Goal: Information Seeking & Learning: Learn about a topic

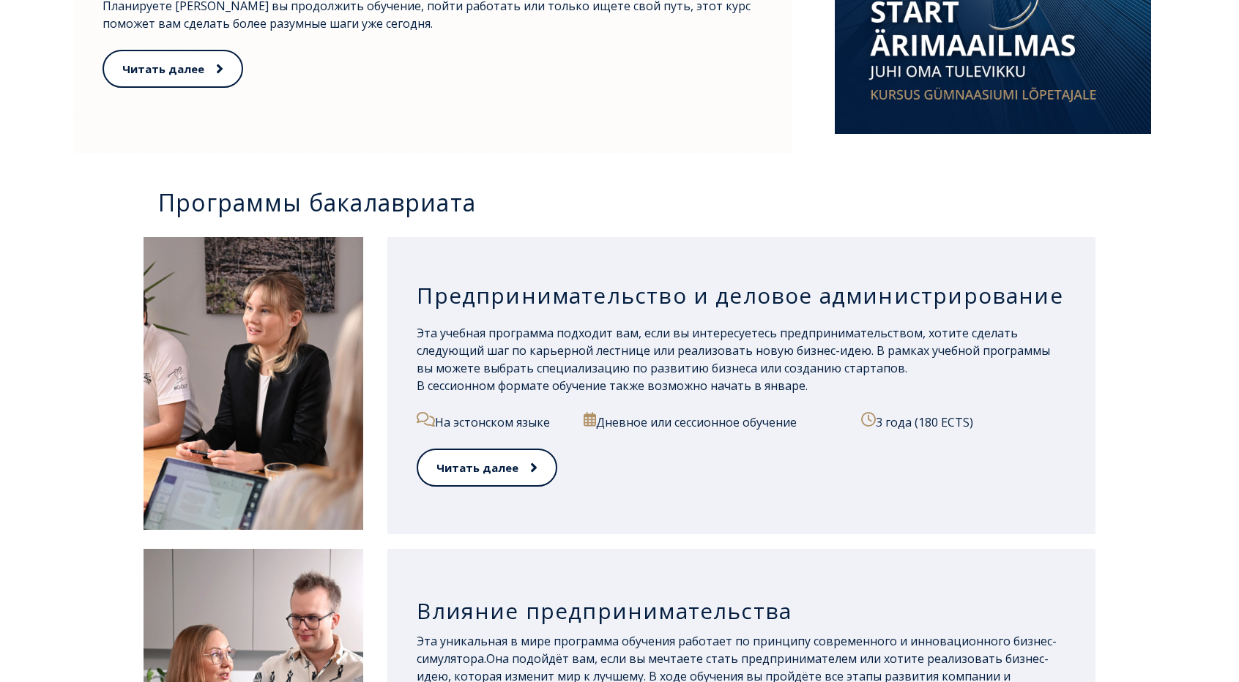
scroll to position [1025, 0]
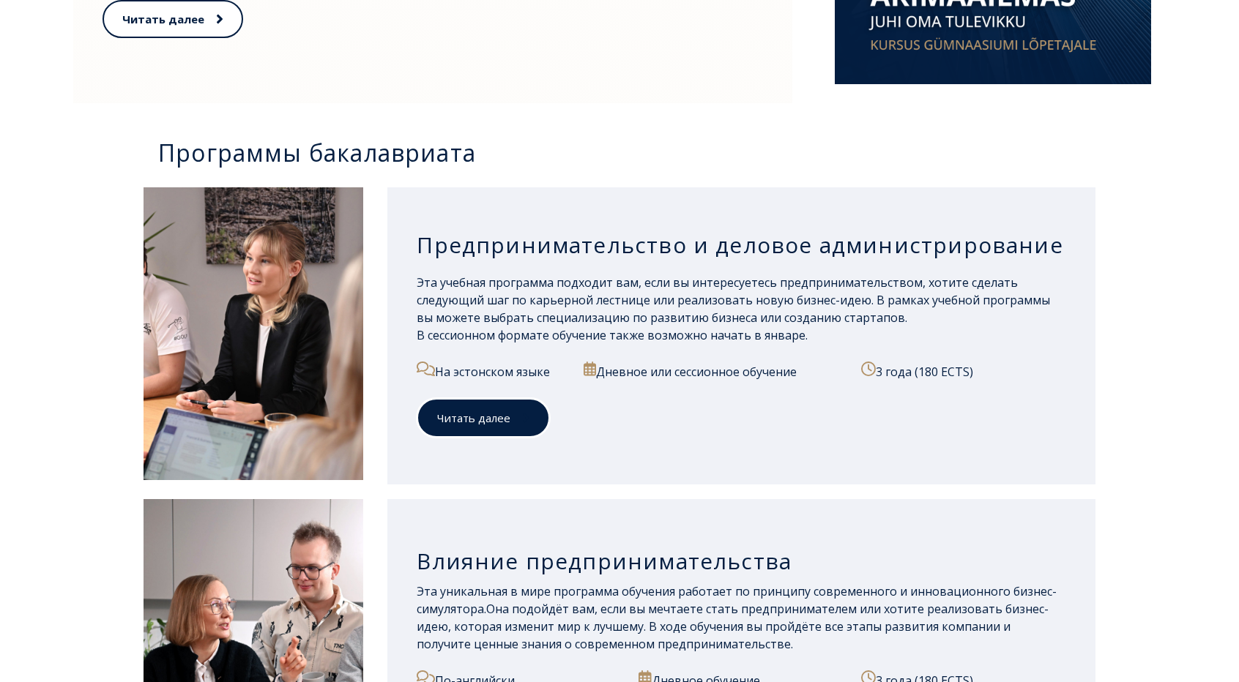
click at [518, 417] on span at bounding box center [519, 418] width 19 height 15
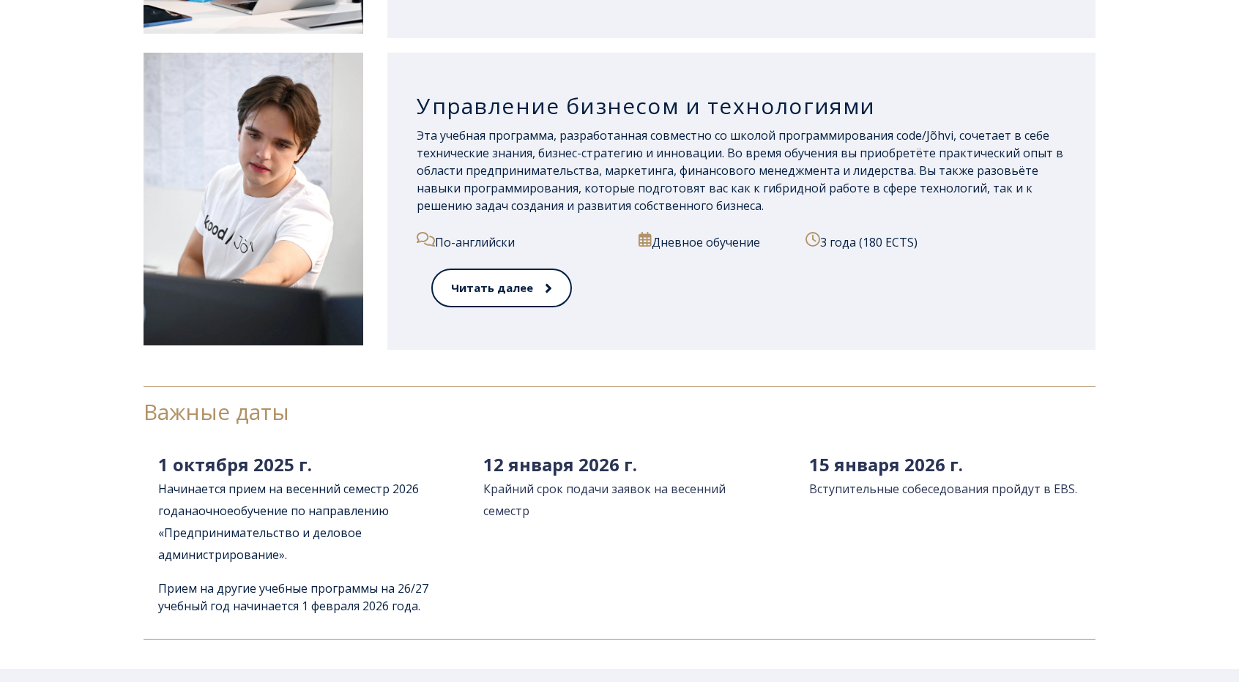
scroll to position [2160, 0]
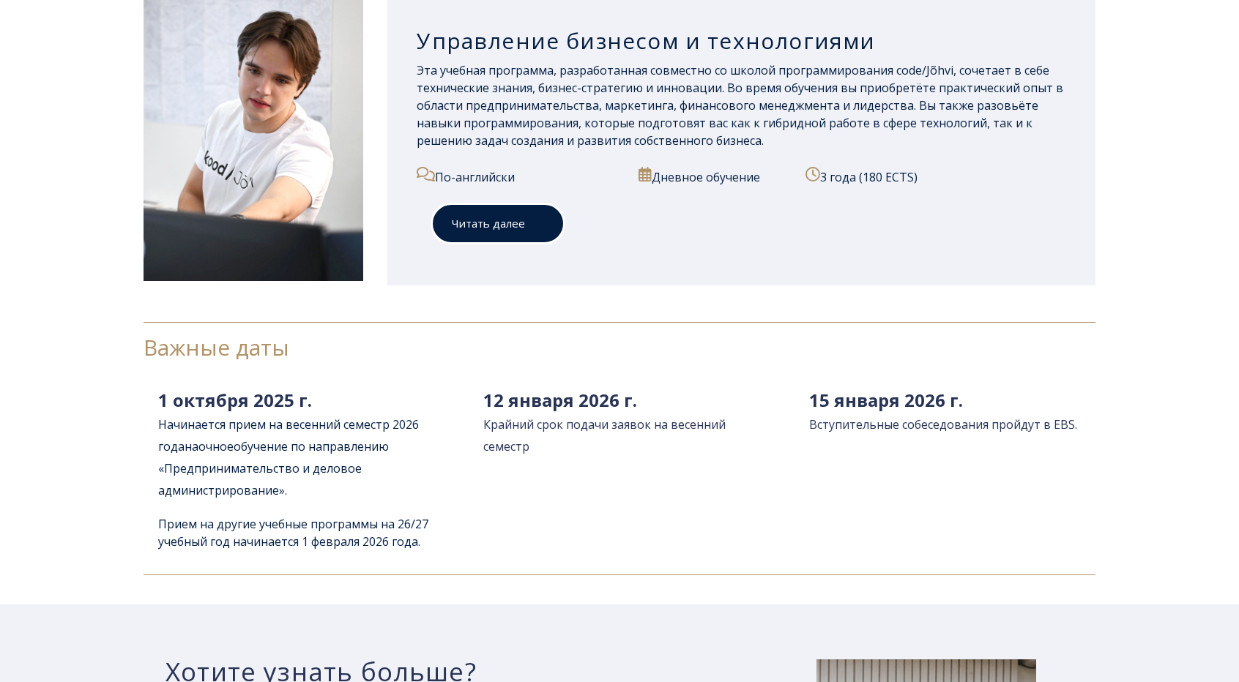
click at [497, 225] on font "Читать далее" at bounding box center [488, 223] width 73 height 15
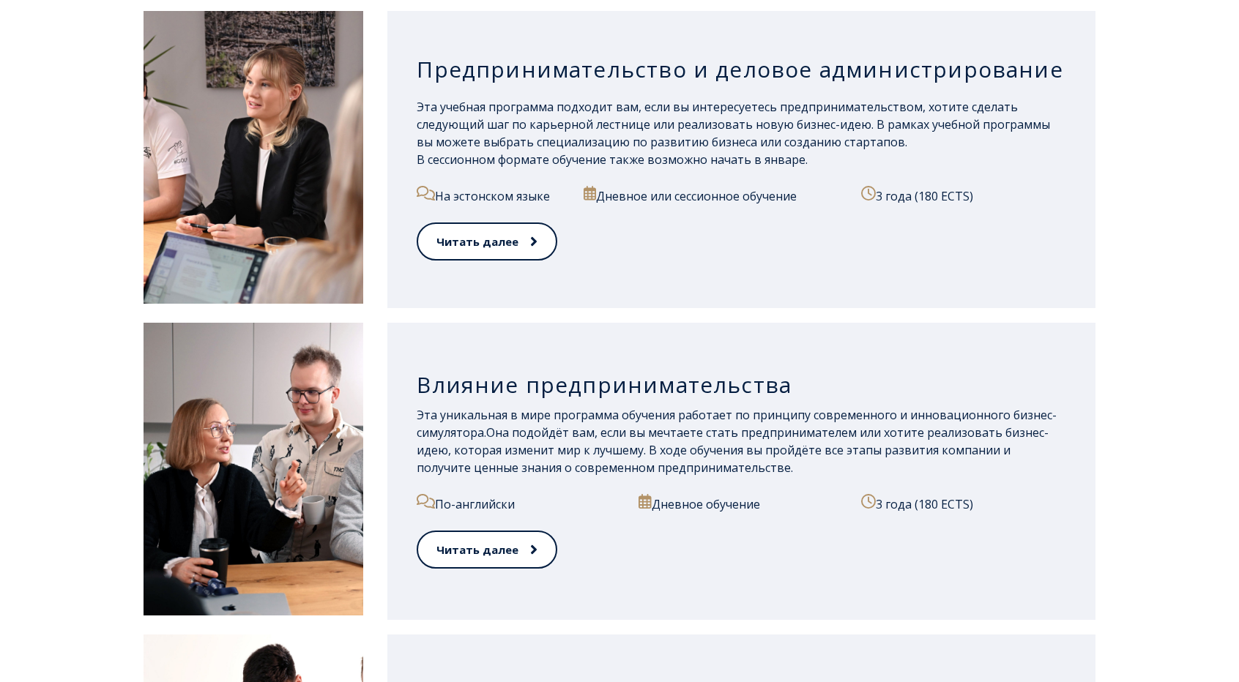
scroll to position [1245, 0]
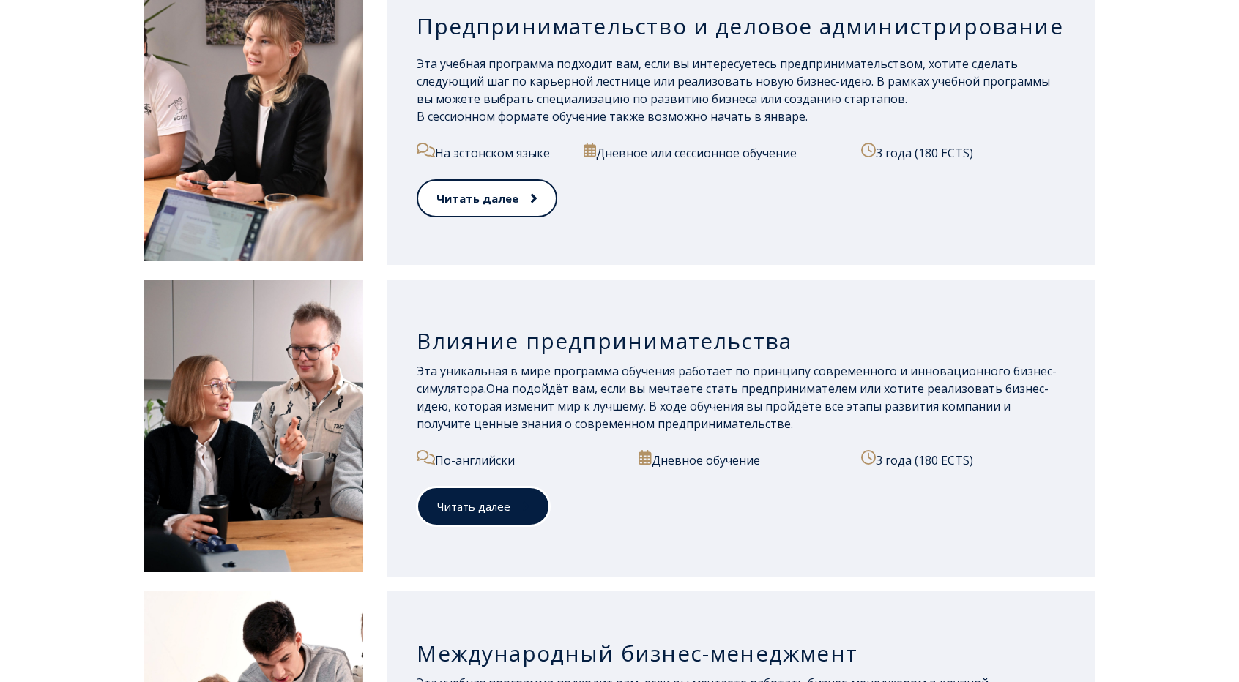
click at [495, 504] on font "Читать далее" at bounding box center [473, 506] width 73 height 15
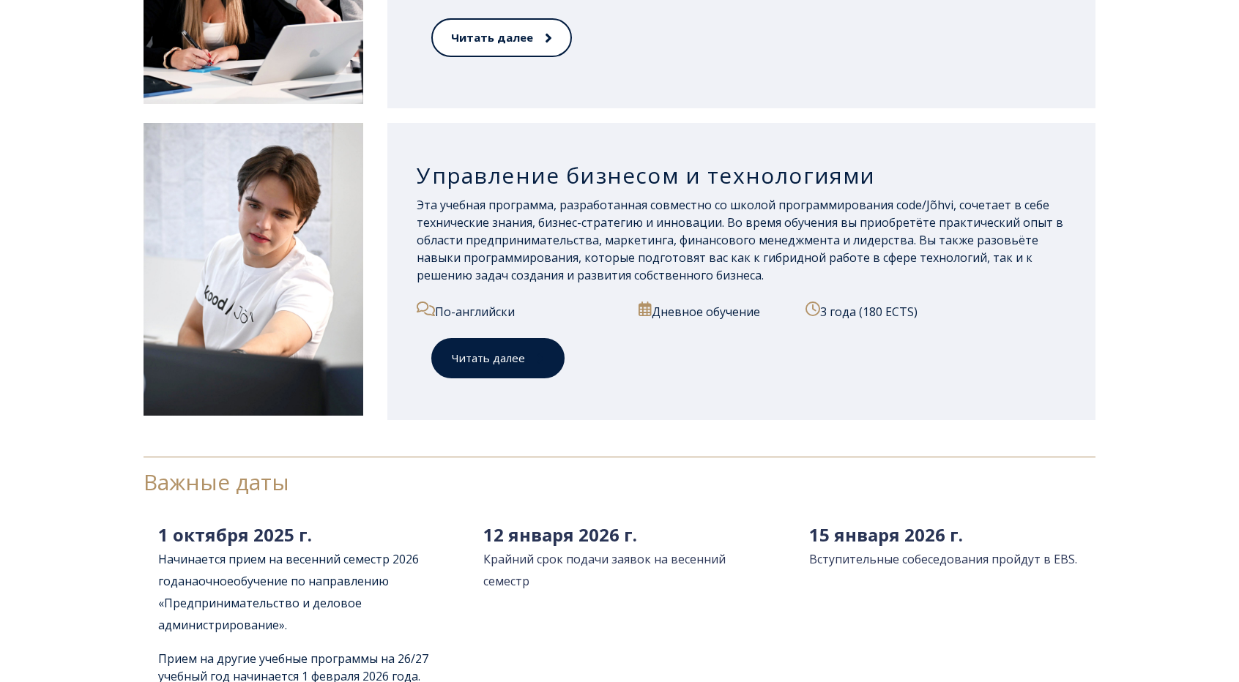
scroll to position [2119, 0]
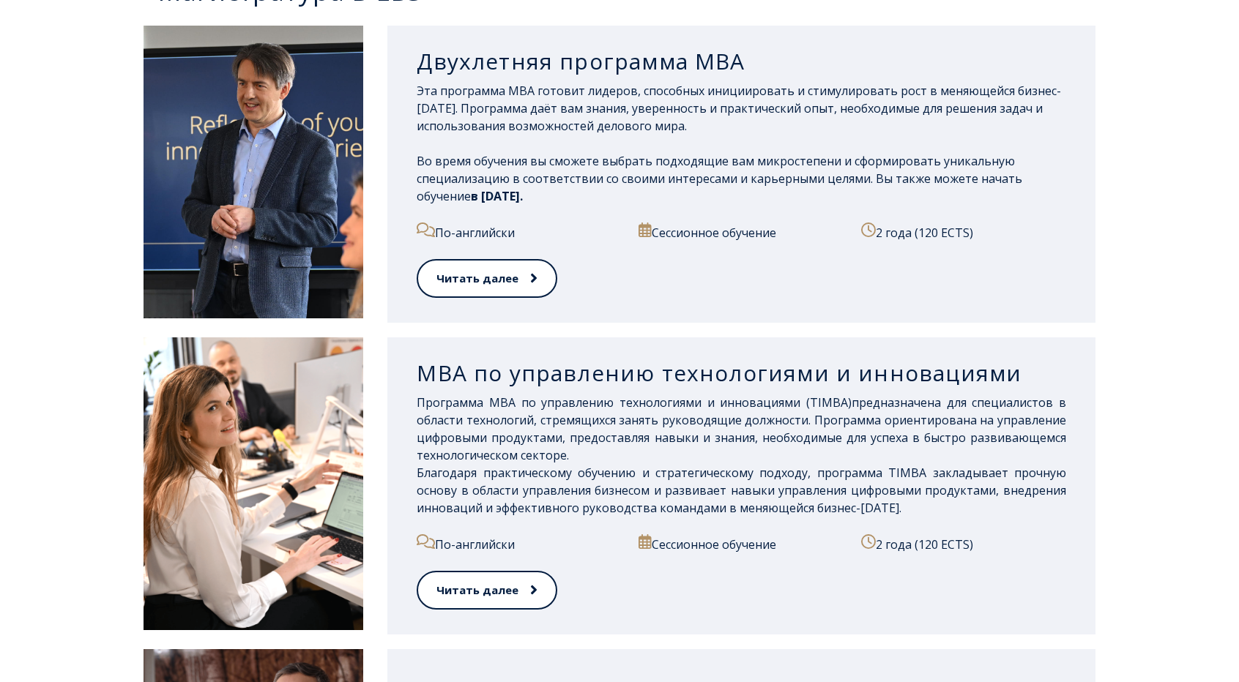
scroll to position [805, 0]
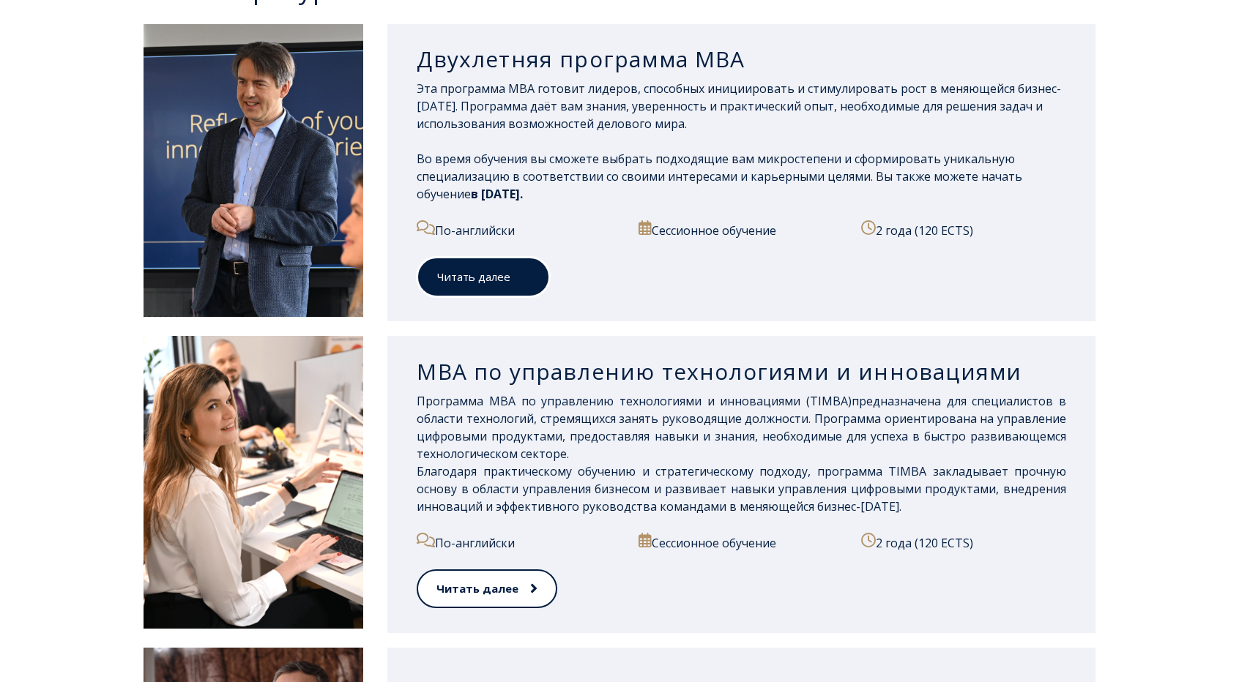
click at [473, 274] on font "Читать далее" at bounding box center [473, 276] width 73 height 15
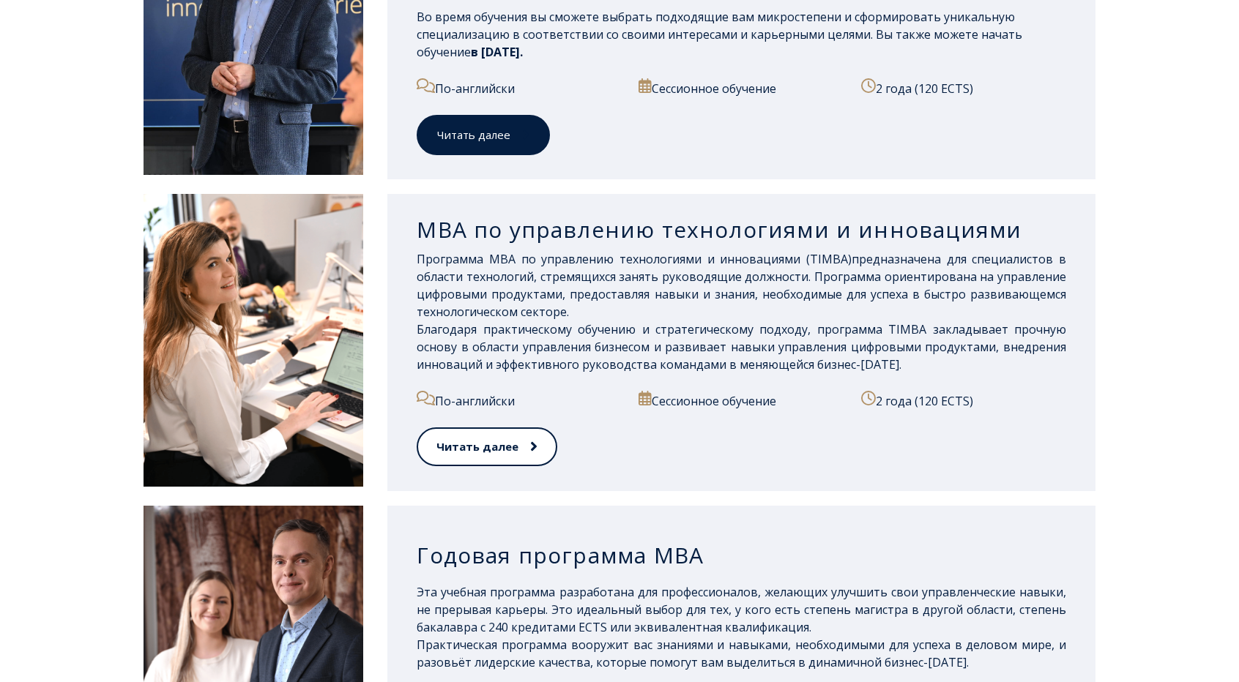
scroll to position [952, 0]
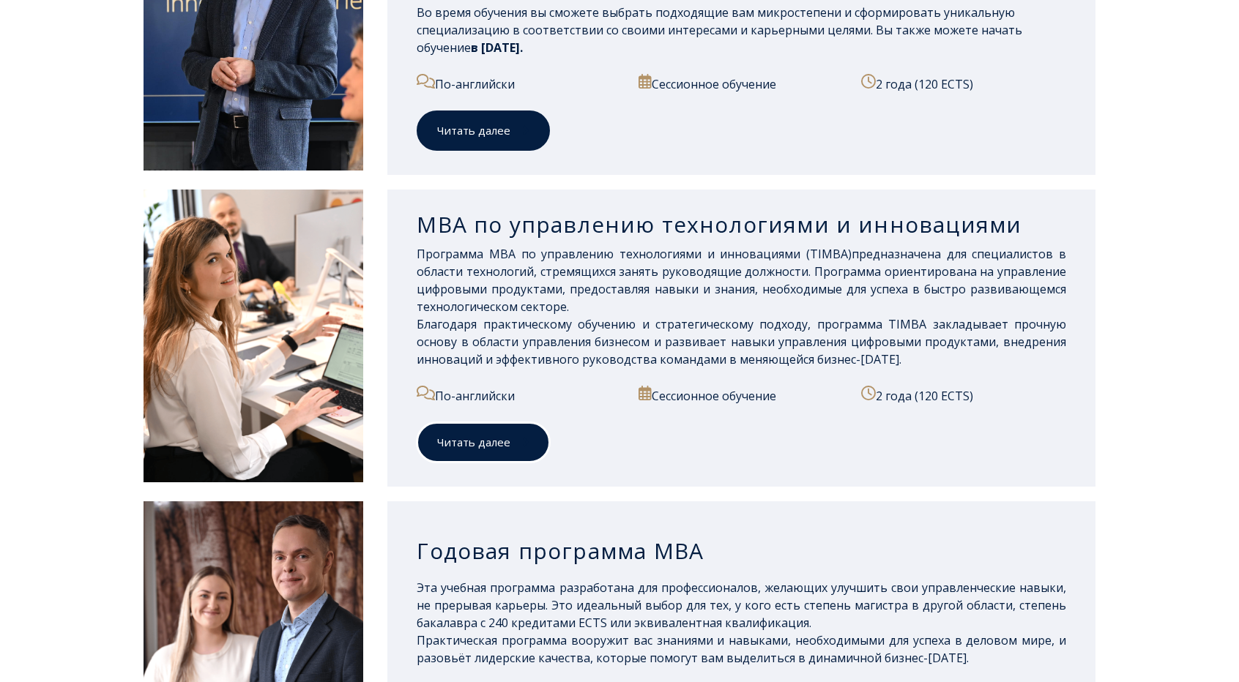
click at [477, 441] on font "Читать далее" at bounding box center [473, 442] width 73 height 15
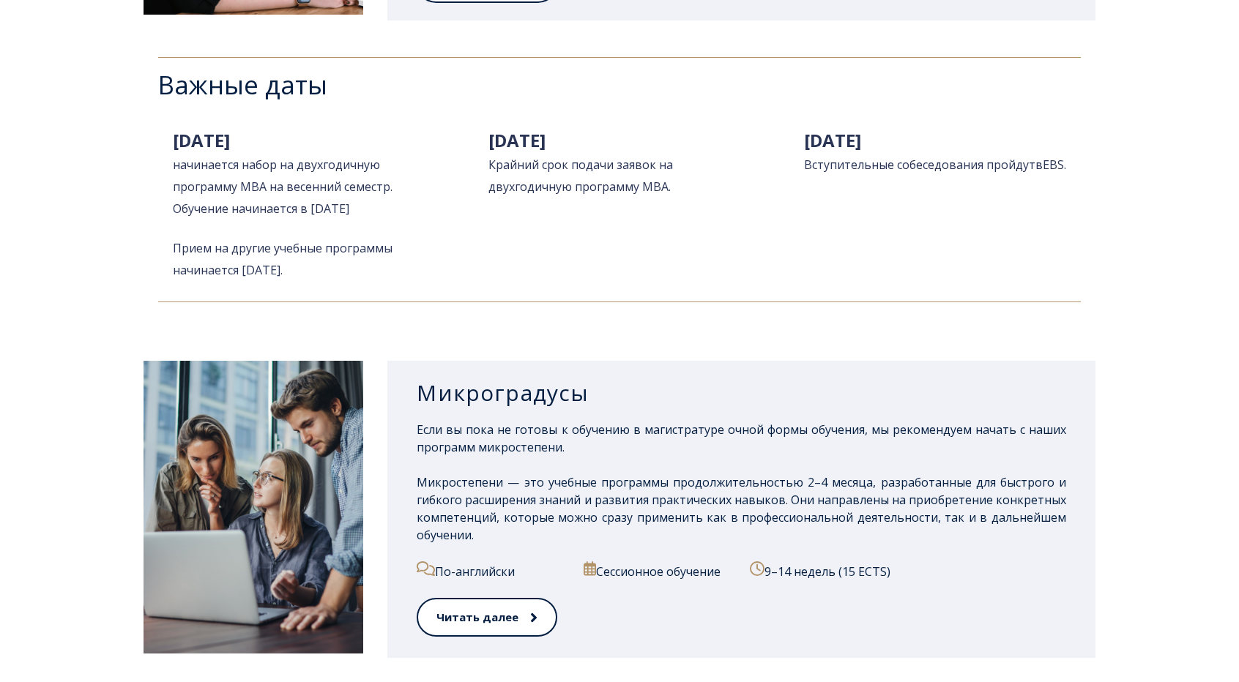
scroll to position [2050, 0]
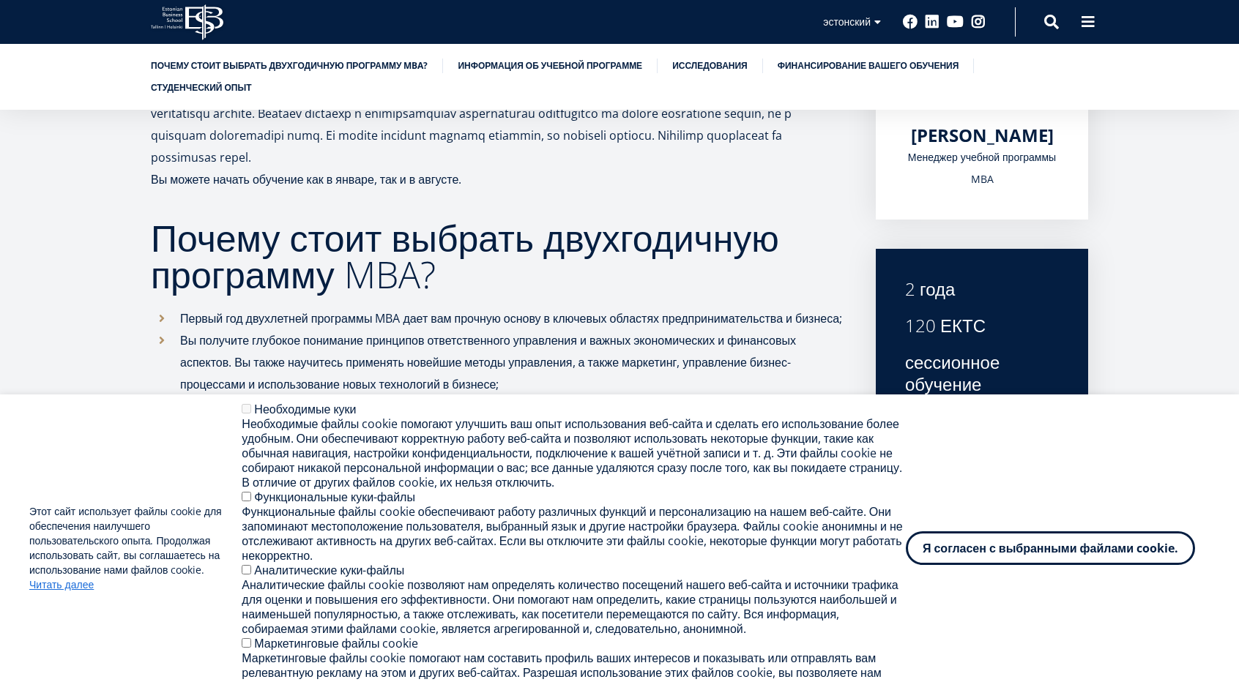
scroll to position [366, 0]
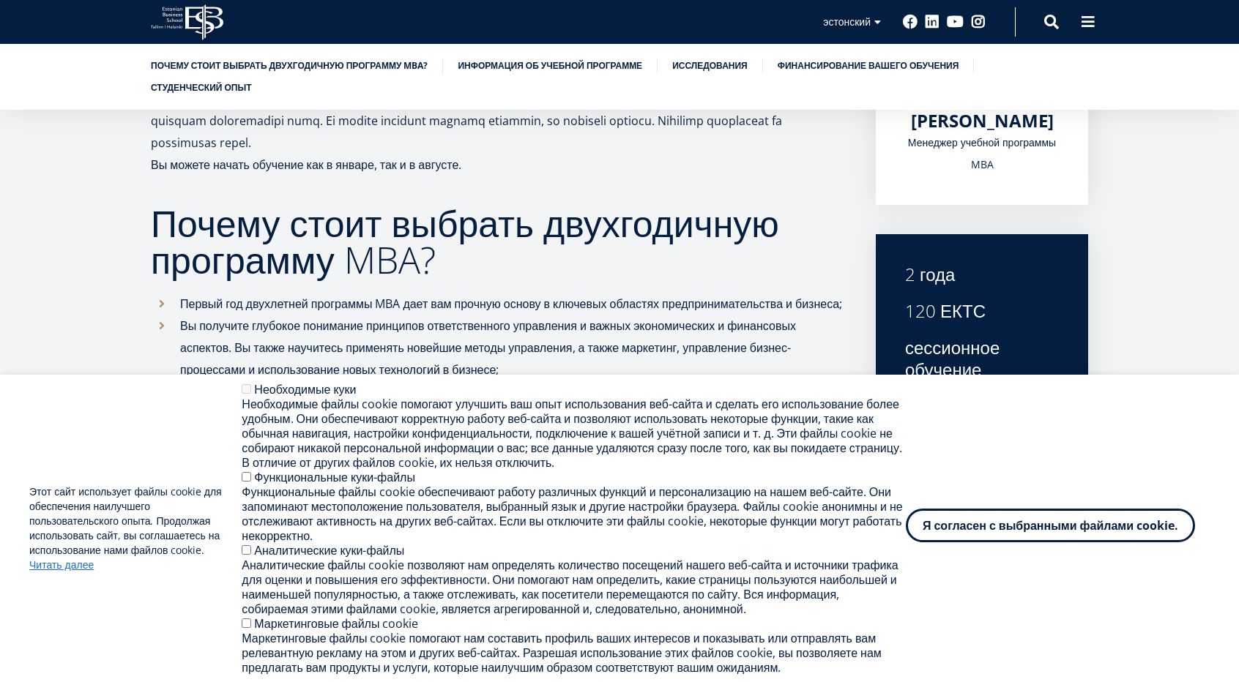
click at [964, 518] on font "Я согласен с выбранными файлами cookie." at bounding box center [1051, 526] width 256 height 16
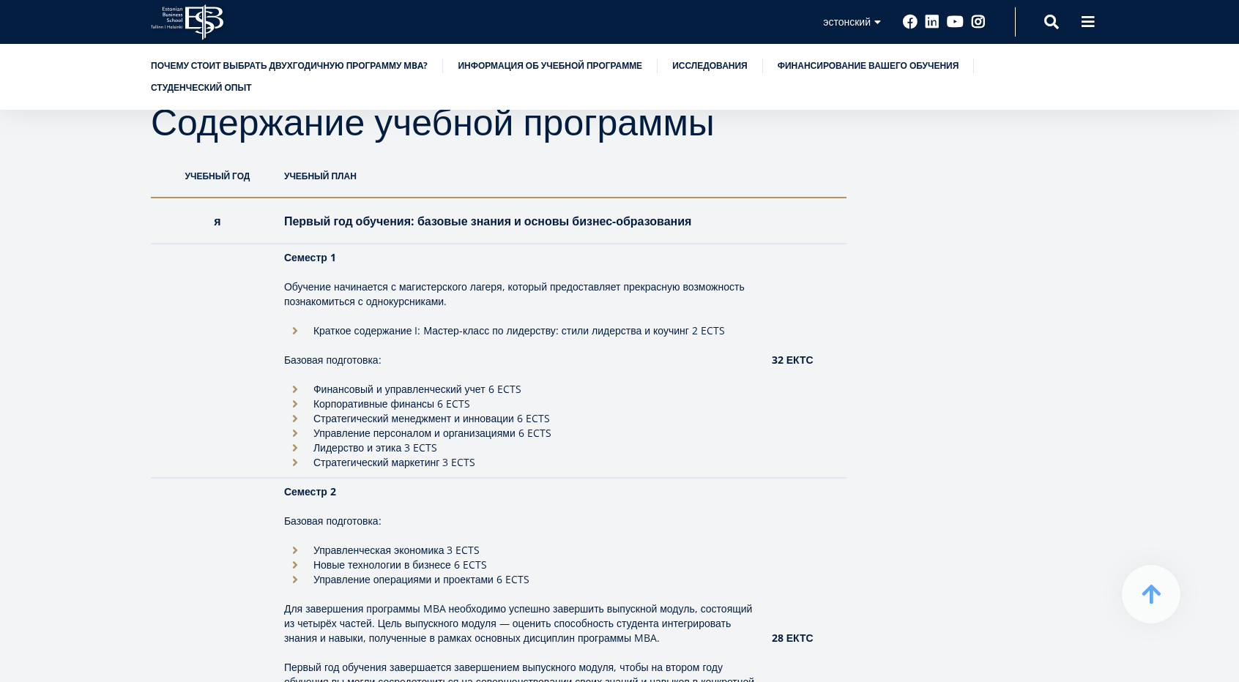
scroll to position [1391, 0]
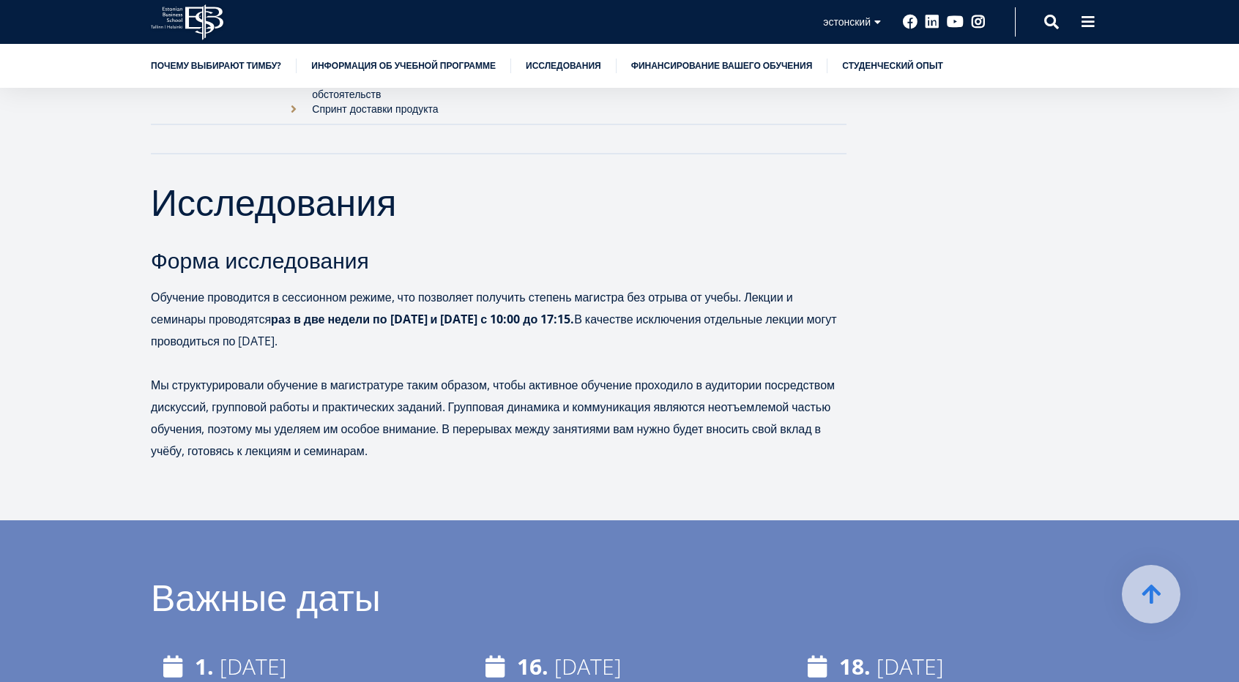
scroll to position [2563, 0]
